Goal: Transaction & Acquisition: Subscribe to service/newsletter

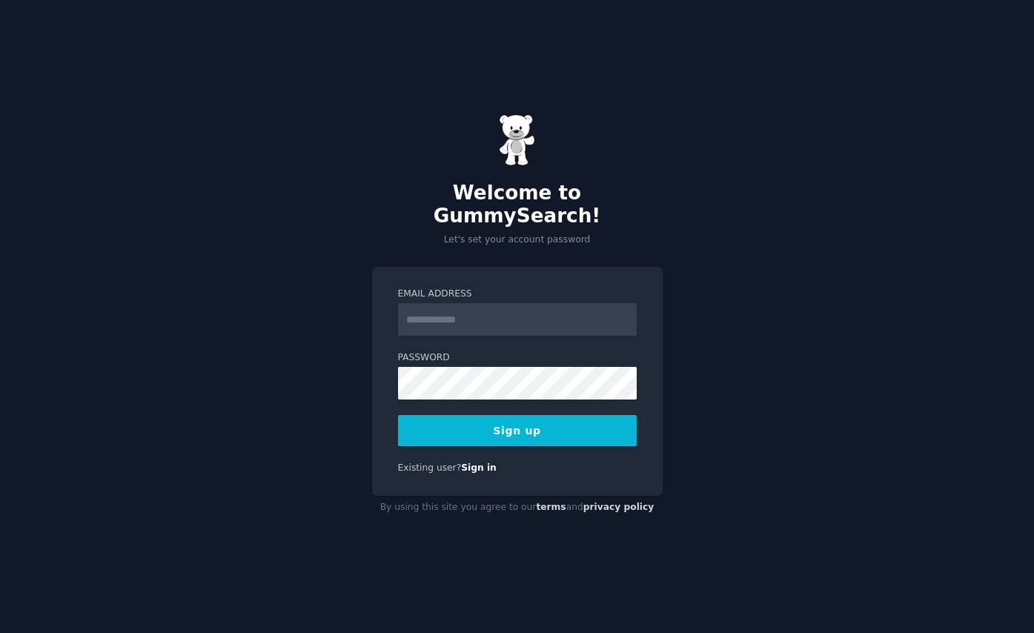
click at [431, 309] on input "Email Address" at bounding box center [517, 319] width 239 height 33
click at [561, 304] on input "***" at bounding box center [517, 319] width 239 height 33
click at [778, 299] on div "Welcome to GummySearch! Let's set your account password Email Address *** Passw…" at bounding box center [517, 316] width 1034 height 633
click at [463, 307] on input "***" at bounding box center [517, 319] width 239 height 33
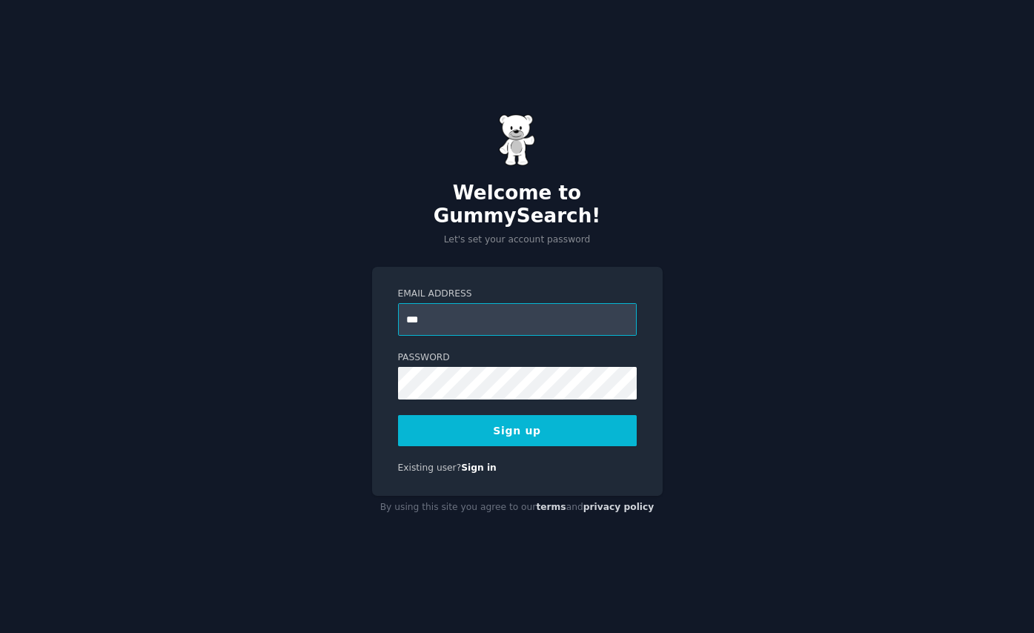
type input "**********"
click at [514, 419] on button "Sign up" at bounding box center [517, 430] width 239 height 31
click at [524, 438] on div "**********" at bounding box center [517, 381] width 291 height 229
click at [524, 420] on button "Sign up" at bounding box center [517, 430] width 239 height 31
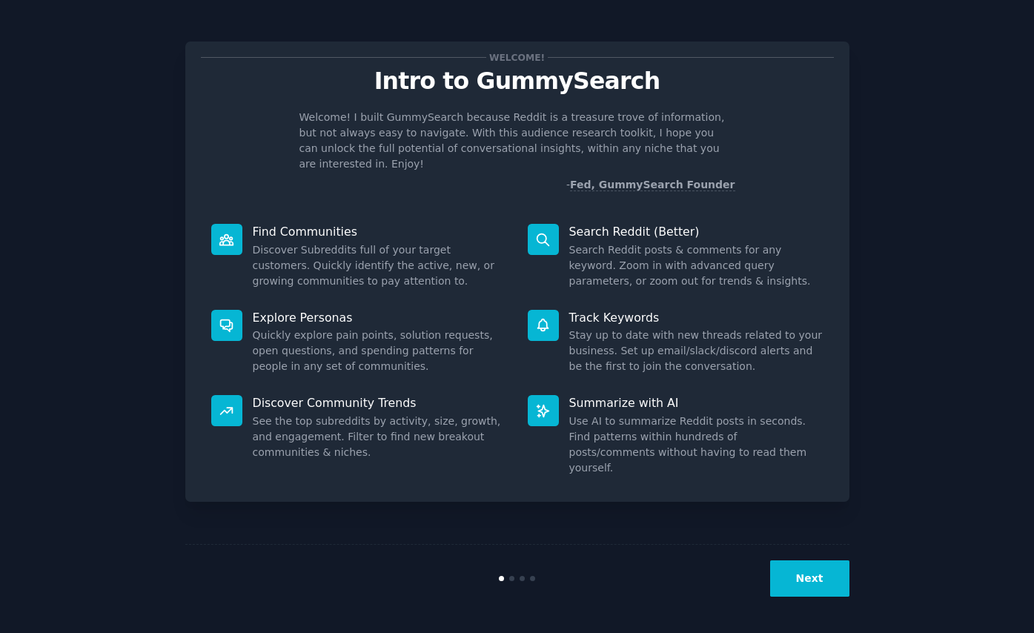
click at [821, 576] on button "Next" at bounding box center [809, 579] width 79 height 36
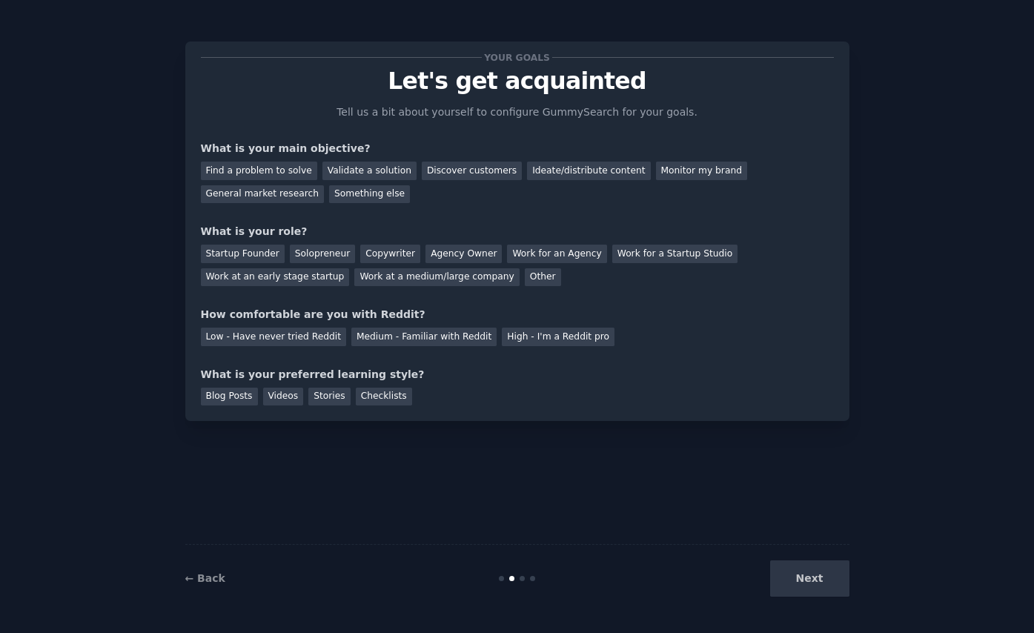
click at [821, 576] on div "Next" at bounding box center [739, 579] width 222 height 36
click at [433, 164] on div "Discover customers" at bounding box center [472, 171] width 100 height 19
click at [660, 171] on div "Monitor my brand" at bounding box center [701, 171] width 91 height 19
click at [471, 168] on div "Discover customers" at bounding box center [472, 171] width 100 height 19
click at [267, 257] on div "Startup Founder" at bounding box center [243, 254] width 84 height 19
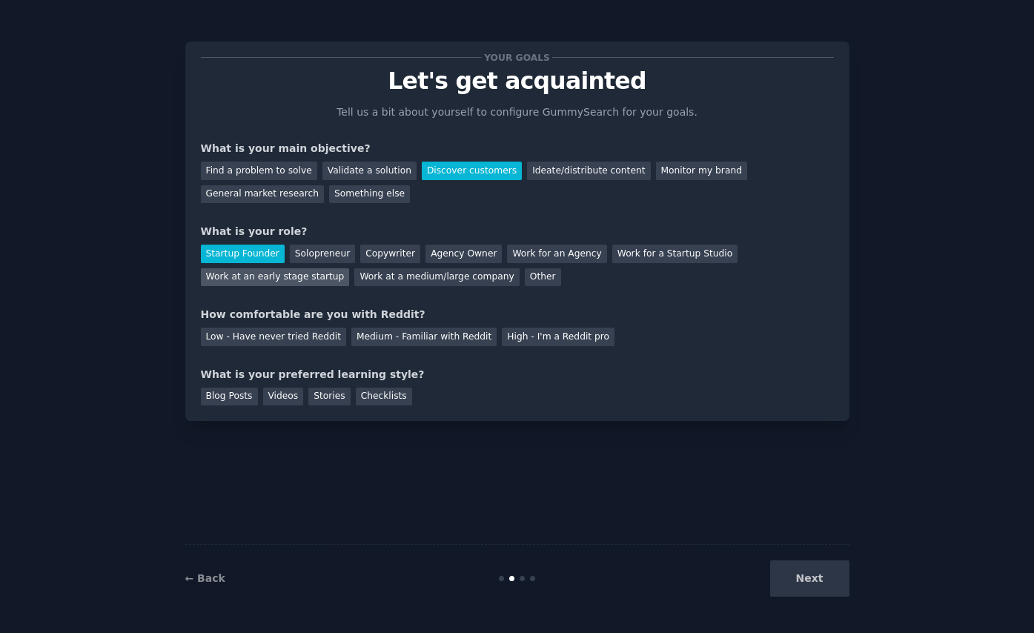
click at [350, 268] on div "Work at an early stage startup" at bounding box center [275, 277] width 149 height 19
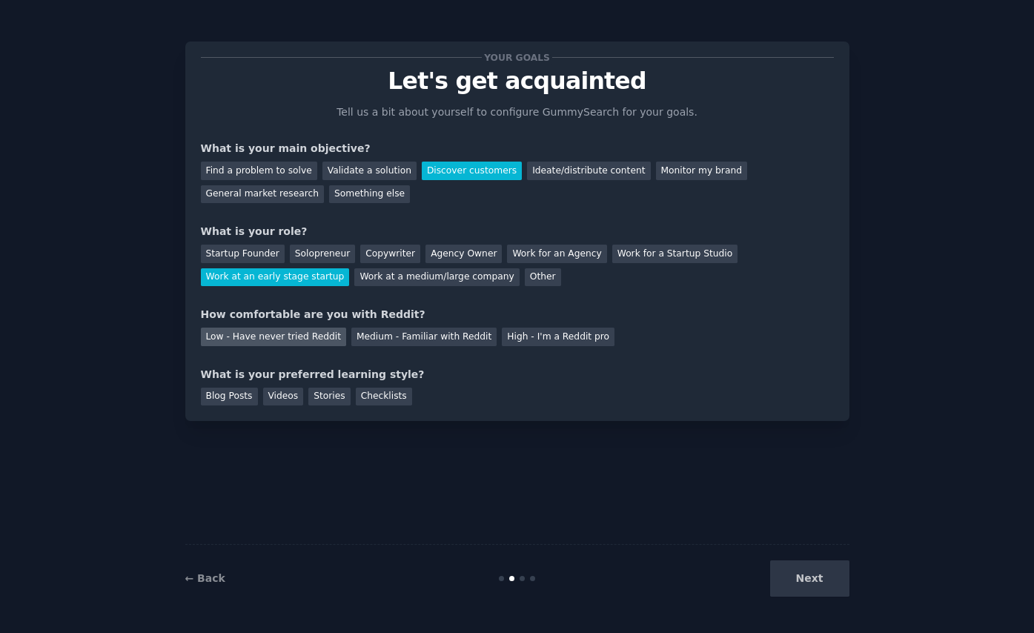
click at [307, 337] on div "Low - Have never tried Reddit" at bounding box center [273, 337] width 145 height 19
click at [279, 397] on div "Videos" at bounding box center [283, 397] width 41 height 19
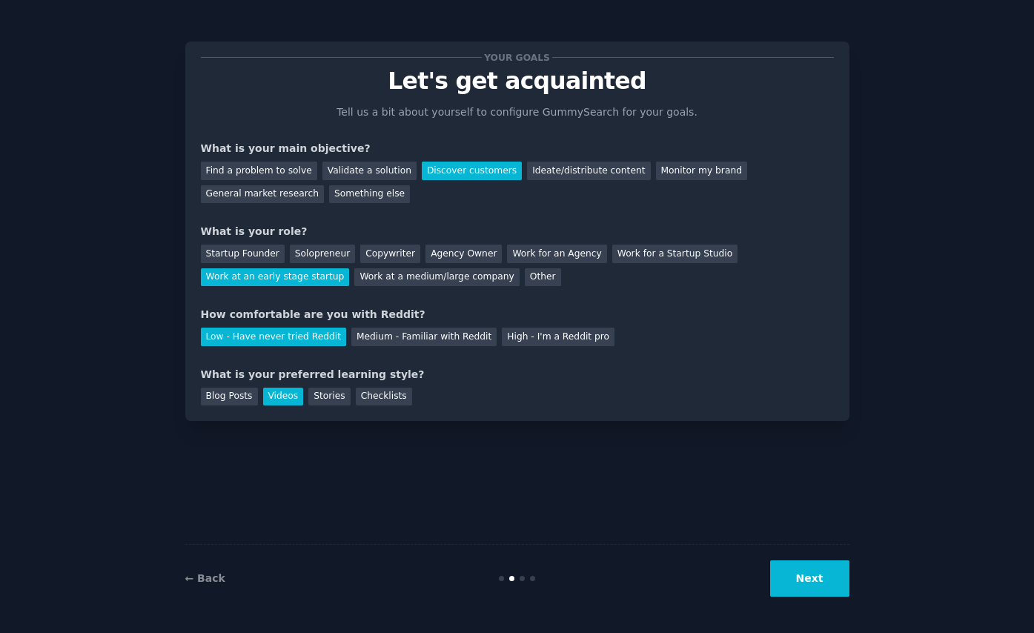
click at [813, 582] on button "Next" at bounding box center [809, 579] width 79 height 36
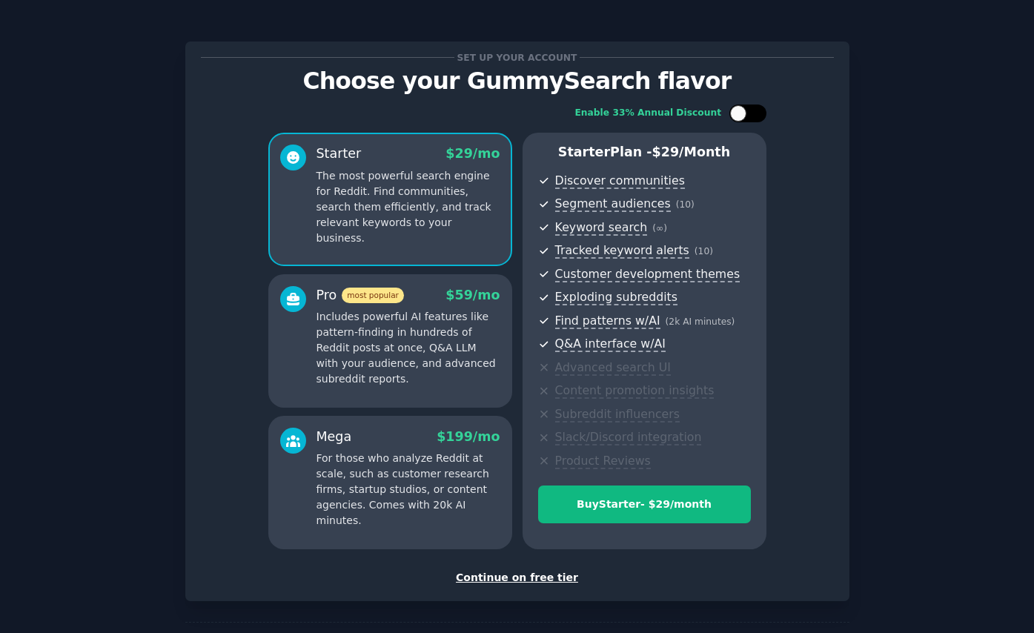
click at [749, 112] on div at bounding box center [748, 114] width 37 height 18
click at [750, 112] on div at bounding box center [758, 113] width 16 height 16
click at [749, 112] on div at bounding box center [748, 114] width 37 height 18
click at [750, 112] on div at bounding box center [758, 113] width 16 height 16
click at [749, 112] on div at bounding box center [748, 114] width 37 height 18
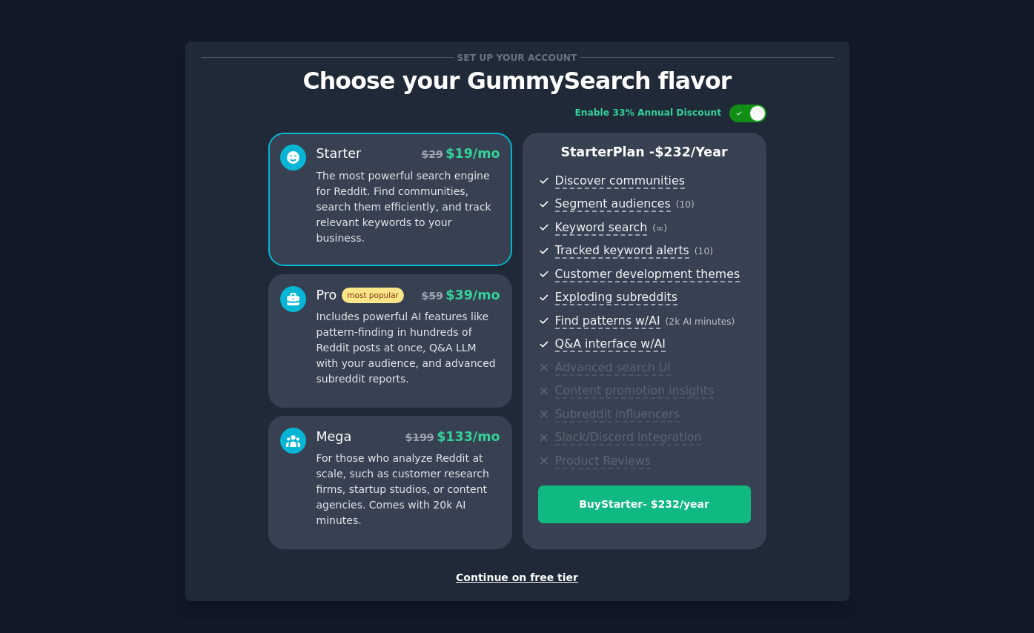
click at [750, 112] on div at bounding box center [758, 113] width 16 height 16
click at [749, 112] on div at bounding box center [748, 114] width 37 height 18
click at [750, 112] on div at bounding box center [758, 113] width 16 height 16
click at [749, 112] on div at bounding box center [748, 114] width 37 height 18
click at [750, 112] on div at bounding box center [758, 113] width 16 height 16
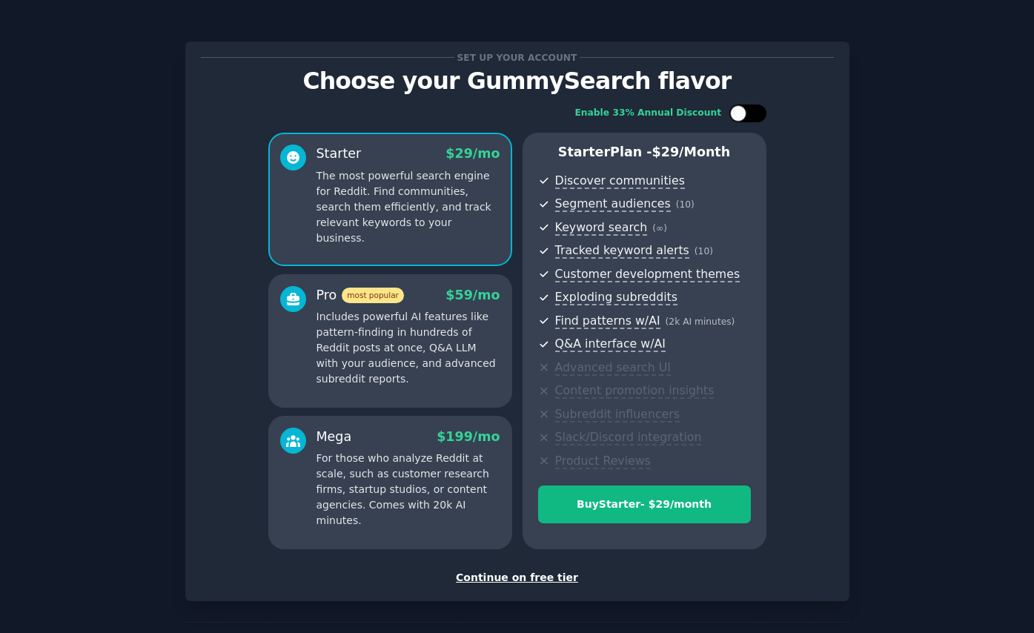
click at [749, 112] on div at bounding box center [748, 114] width 37 height 18
click at [750, 112] on div at bounding box center [758, 113] width 16 height 16
click at [749, 112] on div at bounding box center [748, 114] width 37 height 18
click at [750, 112] on div at bounding box center [758, 113] width 16 height 16
checkbox input "false"
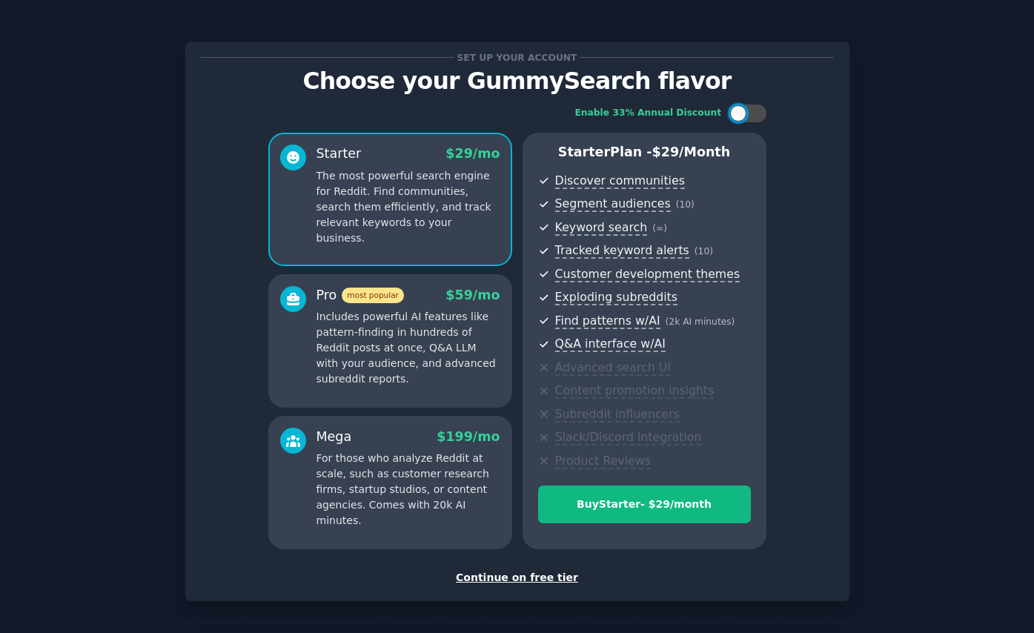
click at [501, 582] on div "Continue on free tier" at bounding box center [517, 578] width 633 height 16
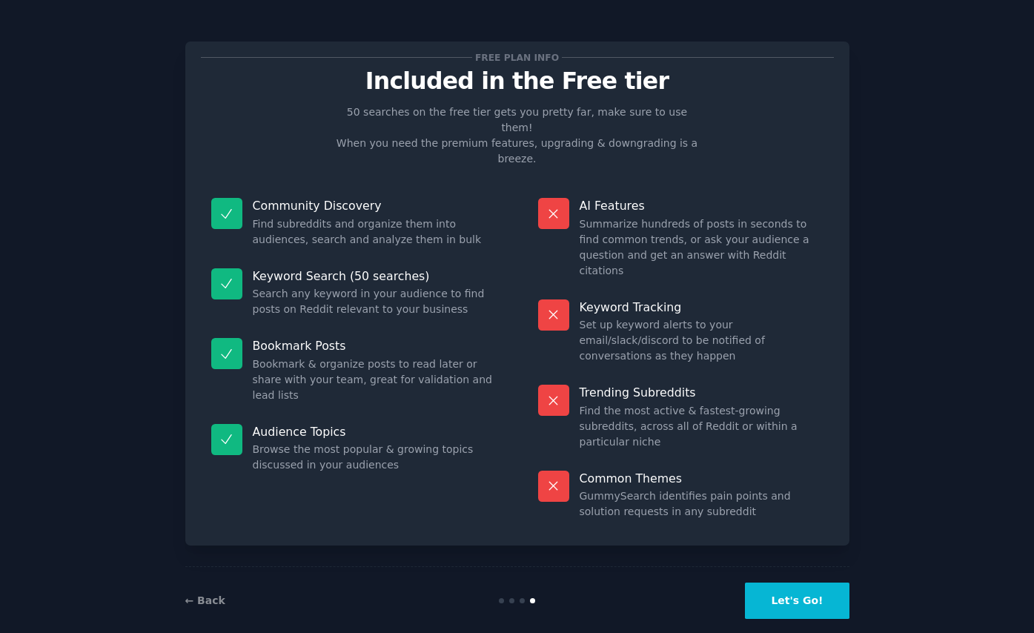
click at [806, 583] on button "Let's Go!" at bounding box center [797, 601] width 104 height 36
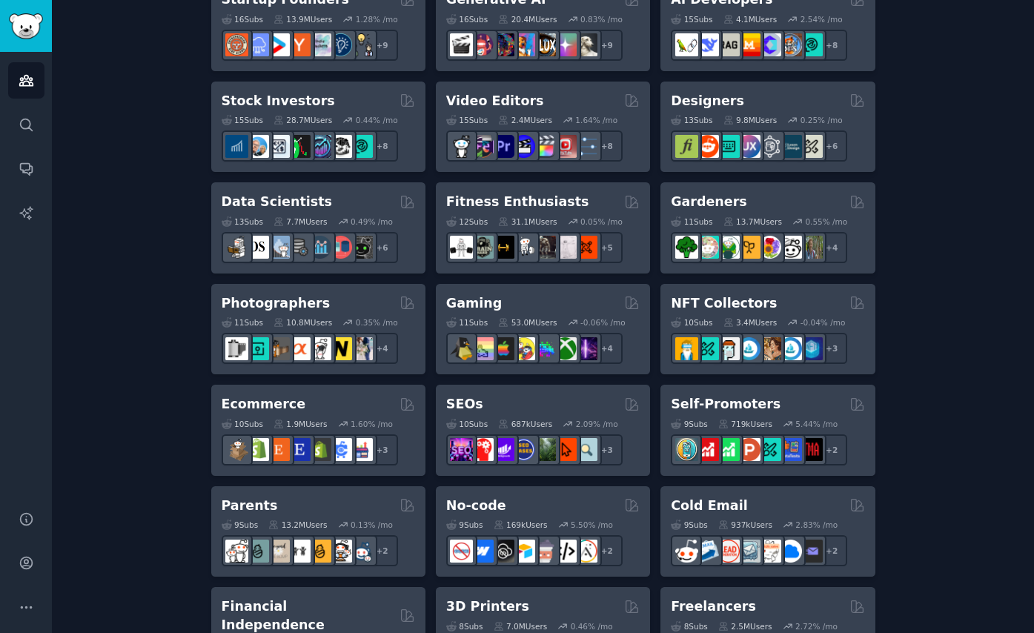
scroll to position [558, 0]
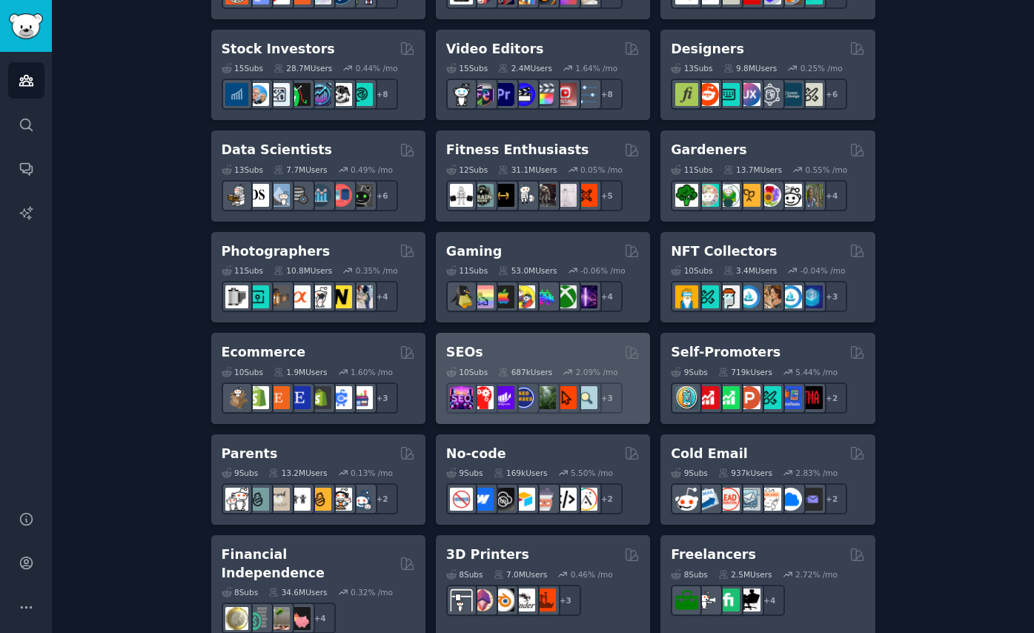
click at [492, 351] on div "SEOs" at bounding box center [543, 352] width 194 height 19
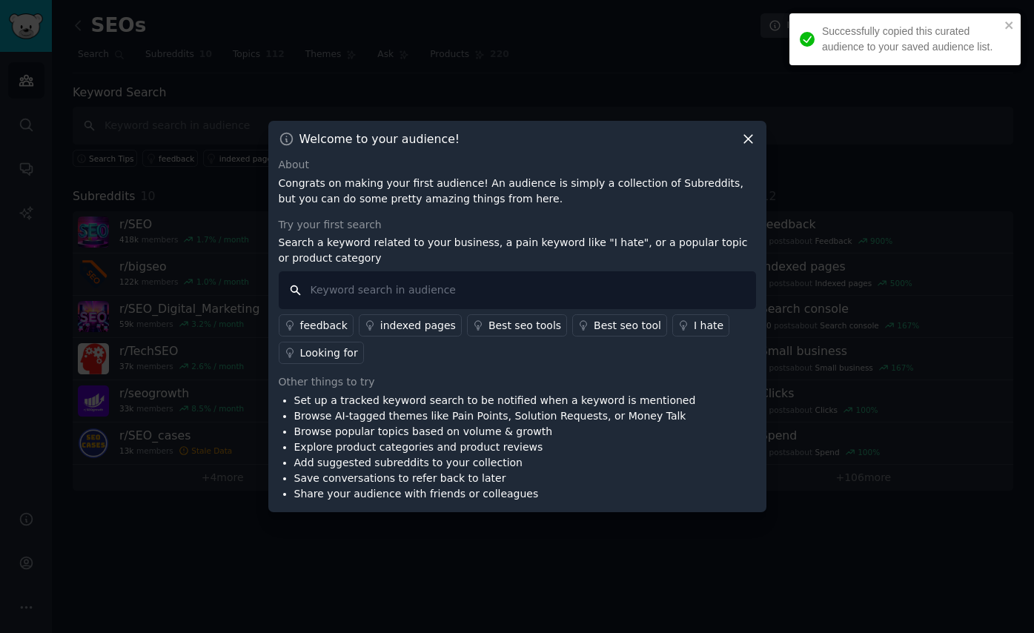
click at [445, 292] on input "text" at bounding box center [518, 290] width 478 height 38
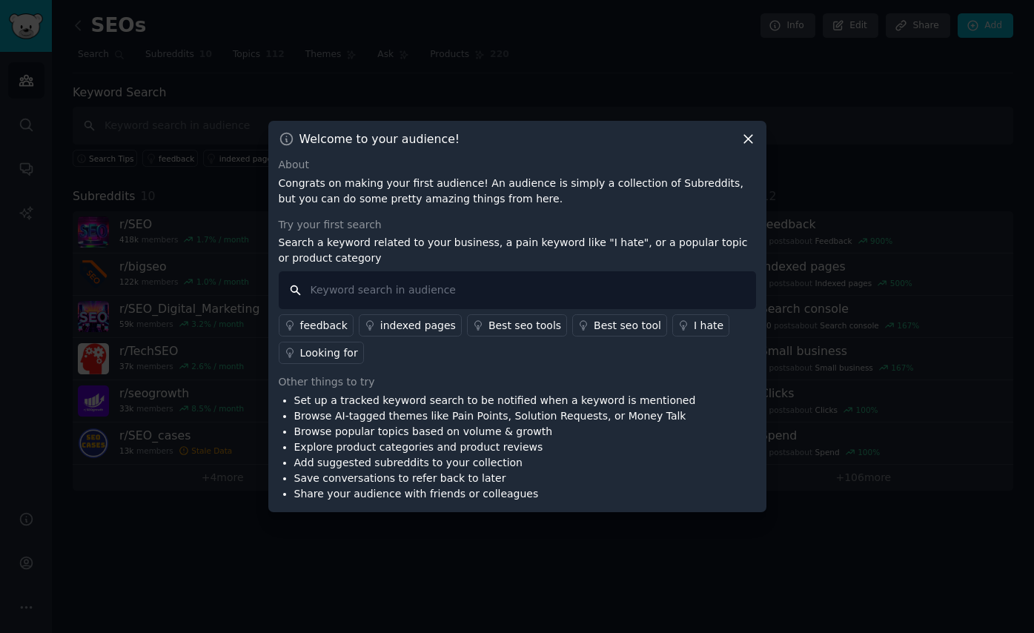
click at [366, 289] on input "text" at bounding box center [518, 290] width 478 height 38
